Goal: Information Seeking & Learning: Learn about a topic

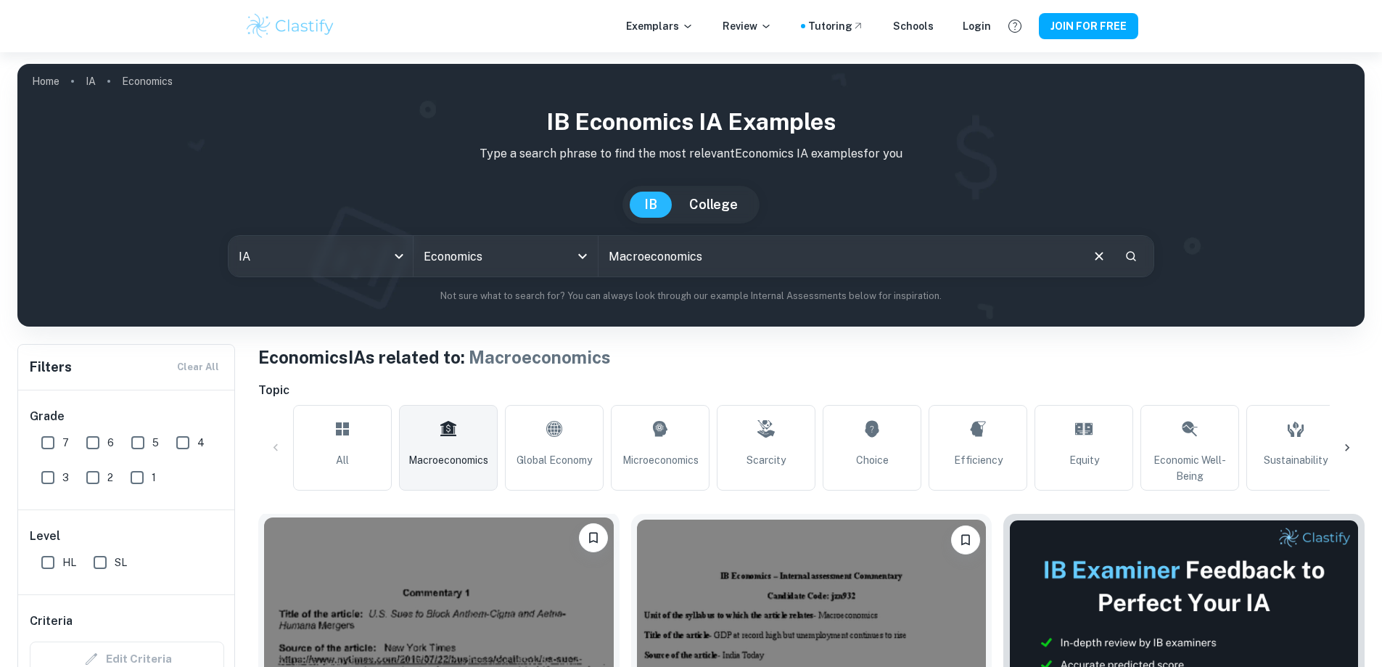
scroll to position [145, 0]
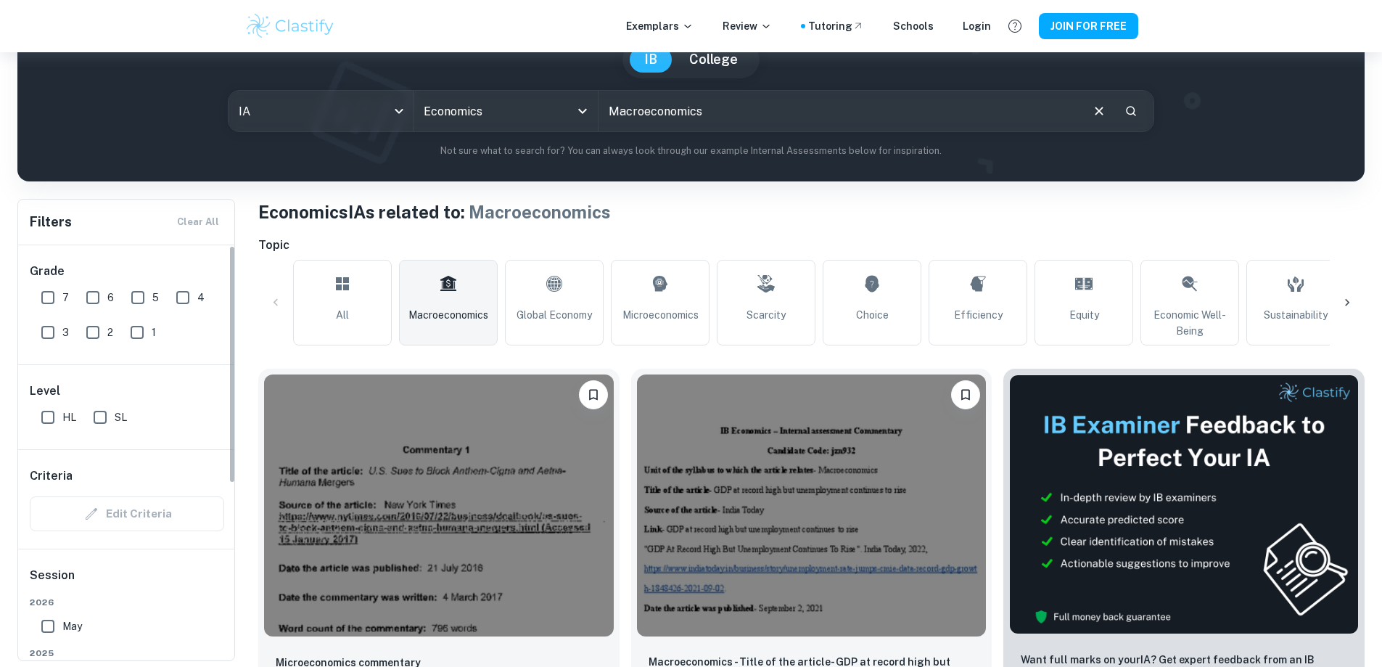
click at [51, 291] on input "7" at bounding box center [47, 297] width 29 height 29
checkbox input "true"
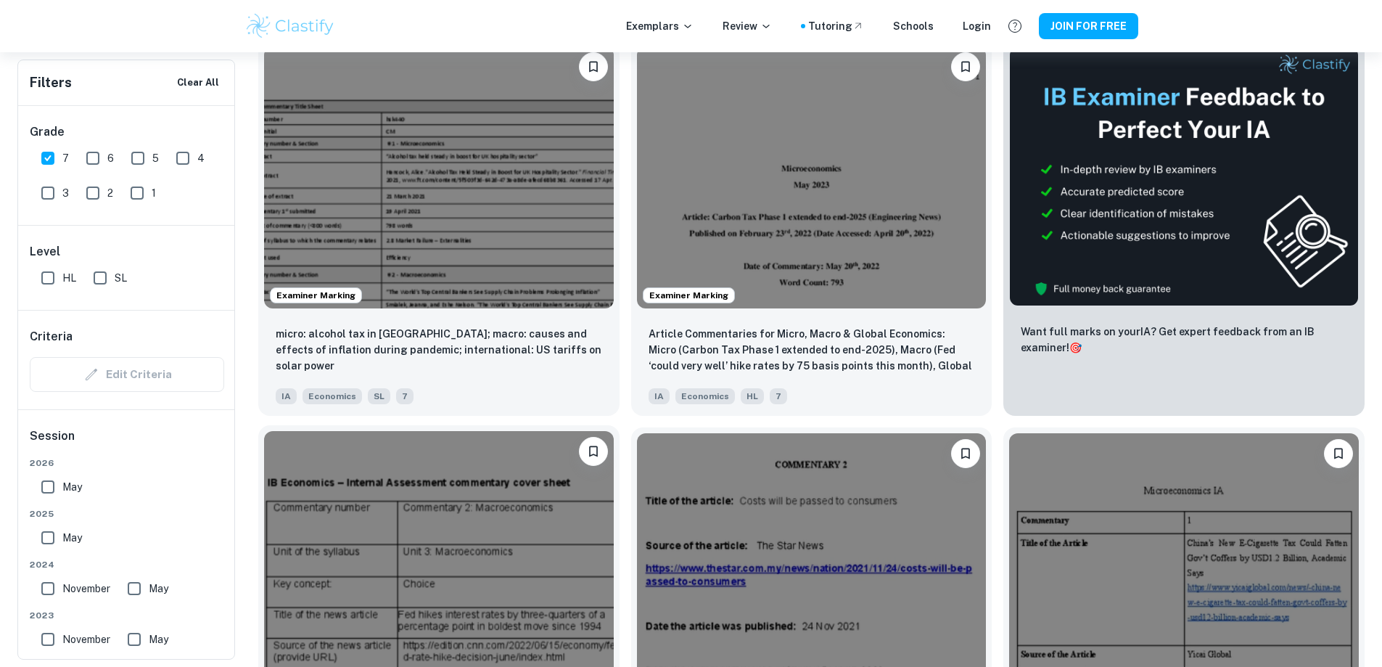
scroll to position [435, 0]
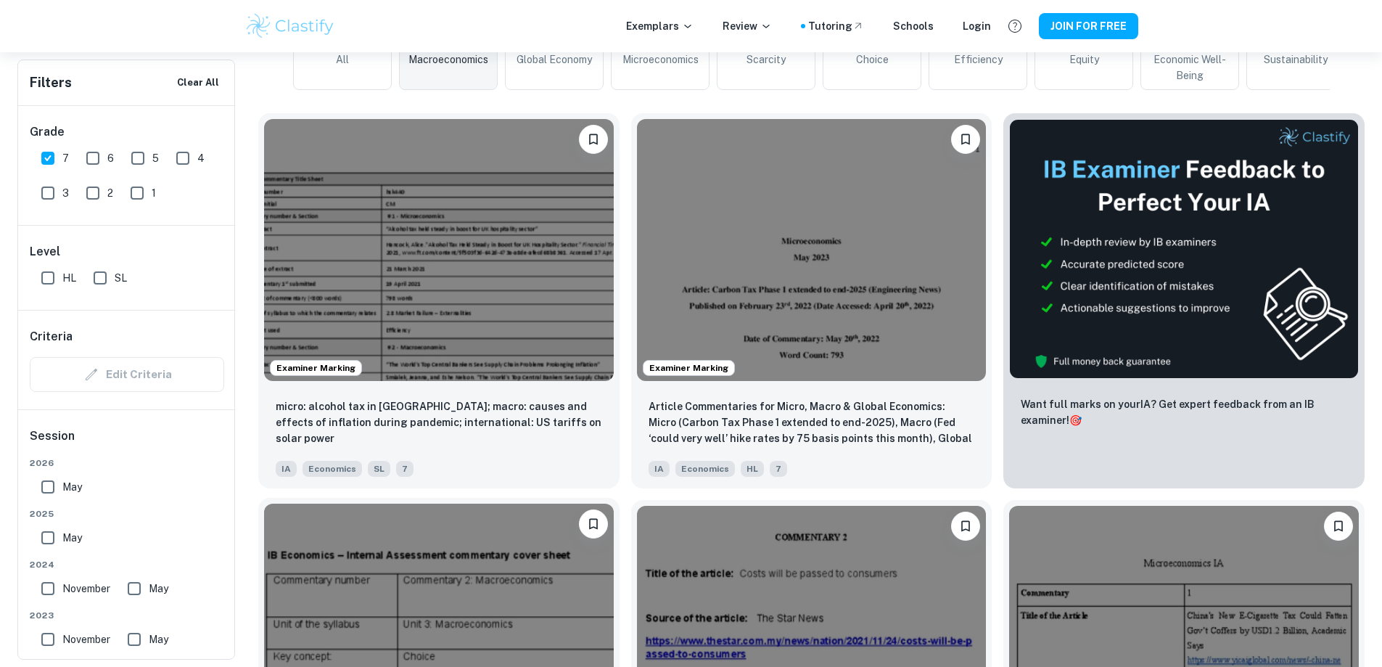
click at [614, 504] on img at bounding box center [439, 635] width 350 height 262
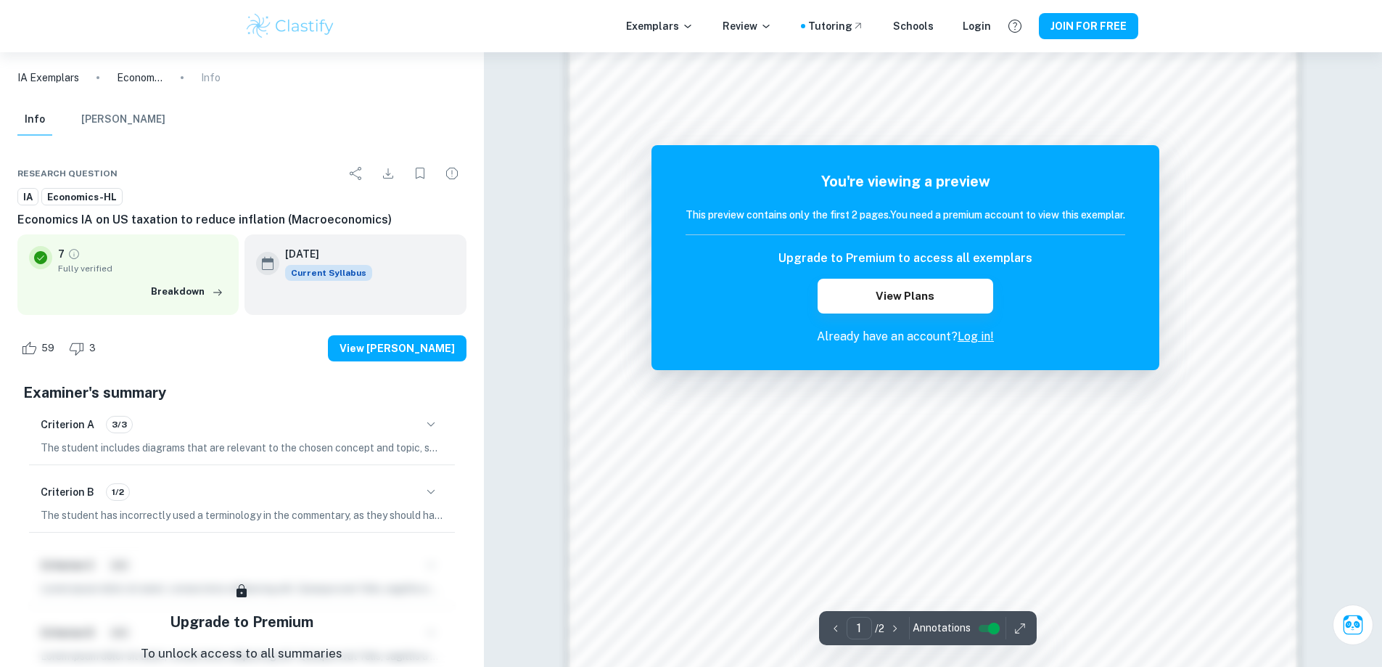
scroll to position [1121, 0]
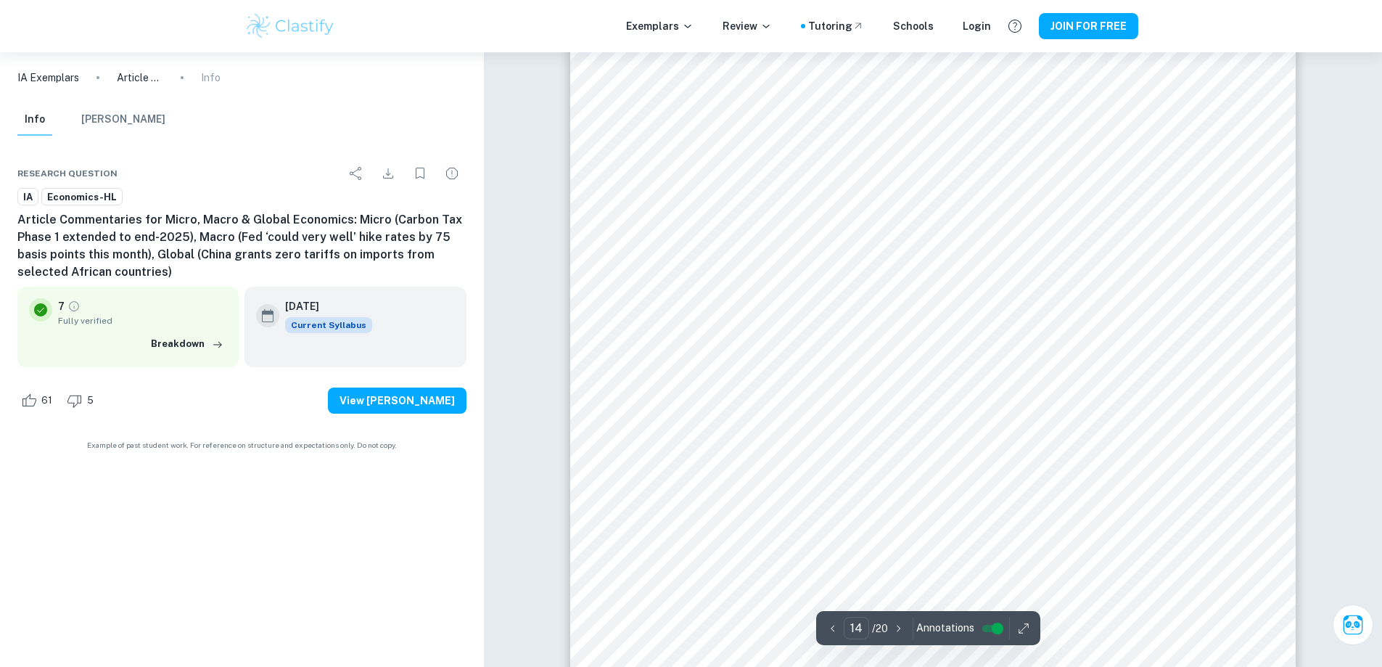
scroll to position [12730, 0]
type input "15"
